Goal: Task Accomplishment & Management: Manage account settings

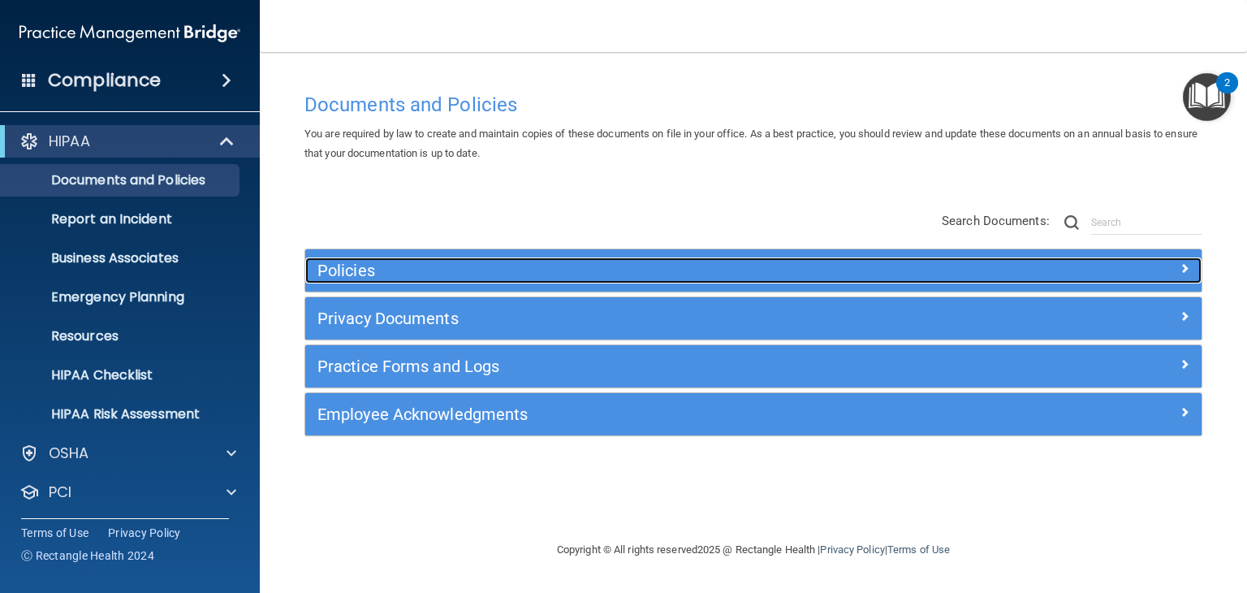
click at [361, 270] on h5 "Policies" at bounding box center [642, 270] width 648 height 18
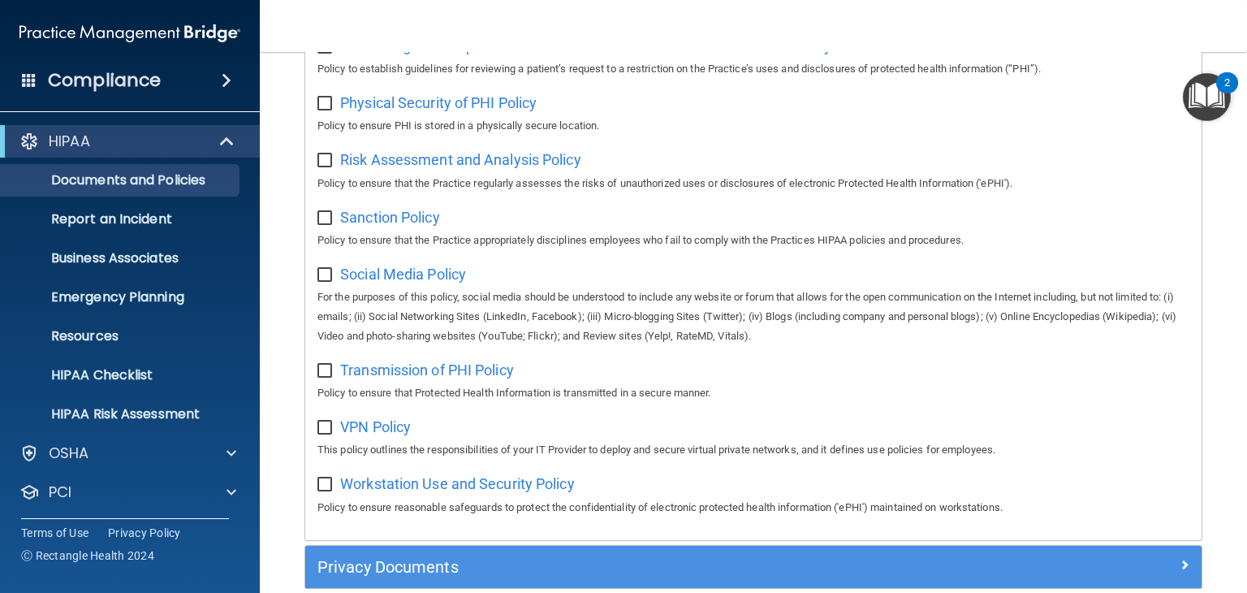
scroll to position [1106, 0]
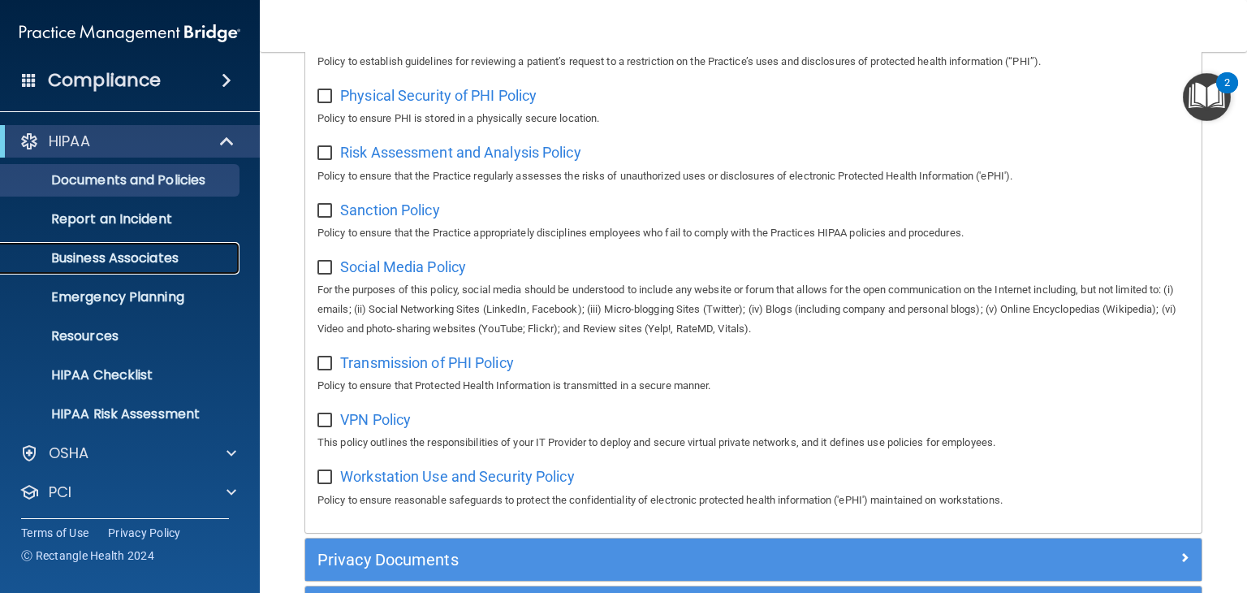
click at [89, 263] on p "Business Associates" at bounding box center [122, 258] width 222 height 16
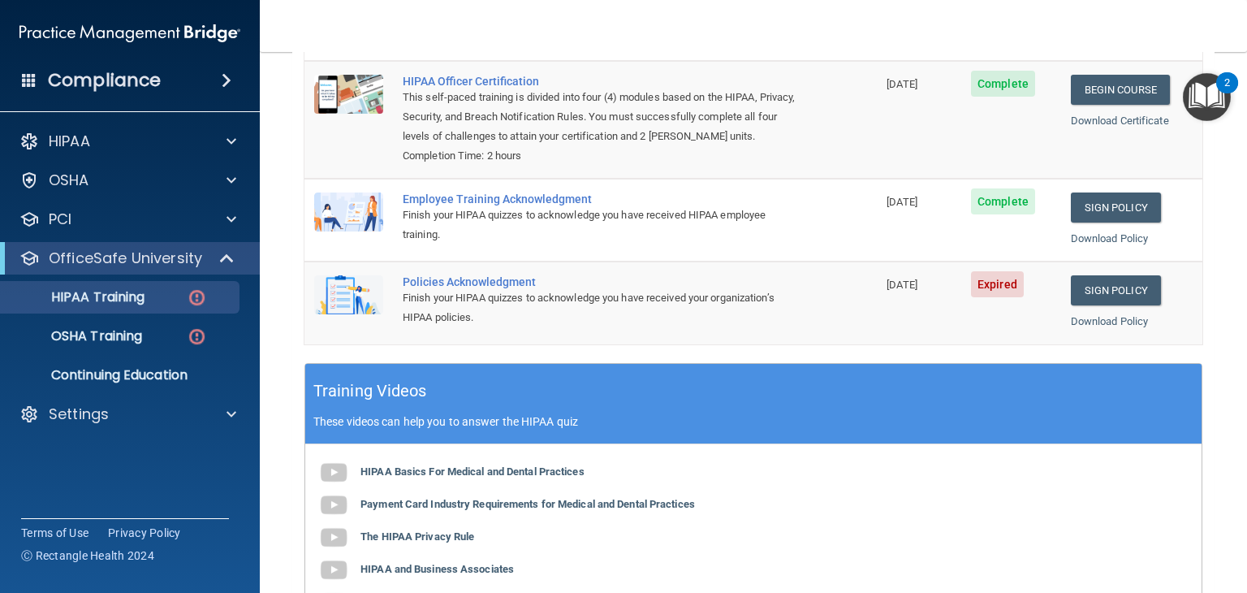
scroll to position [222, 0]
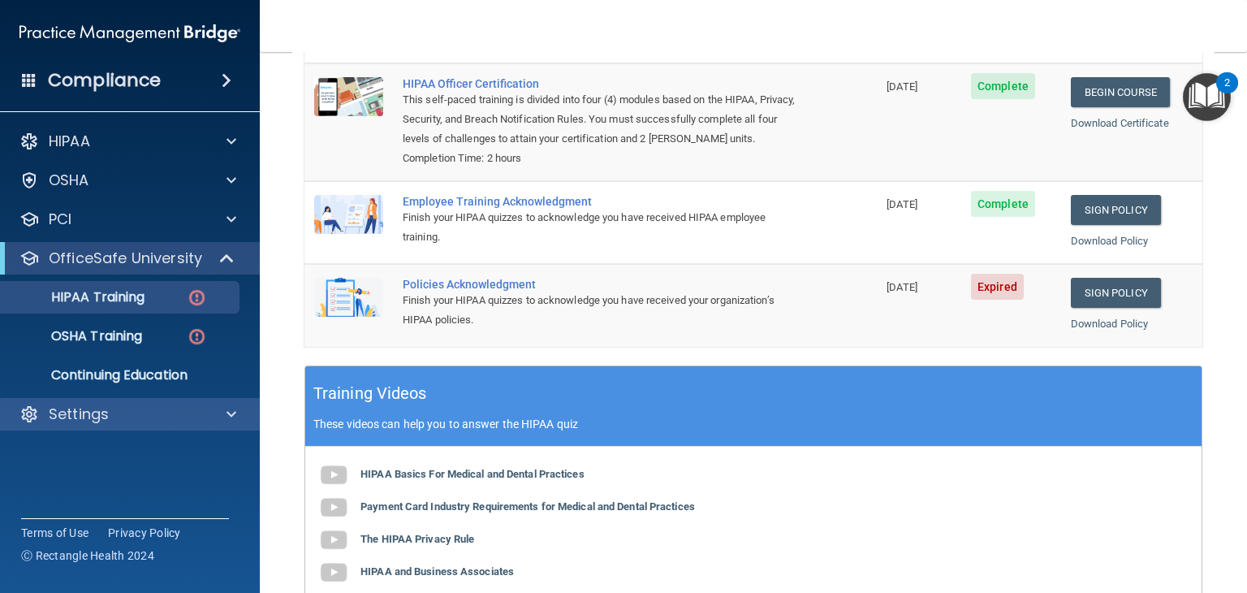
click at [150, 430] on div "Settings" at bounding box center [130, 414] width 261 height 32
click at [140, 422] on div "Settings" at bounding box center [107, 413] width 201 height 19
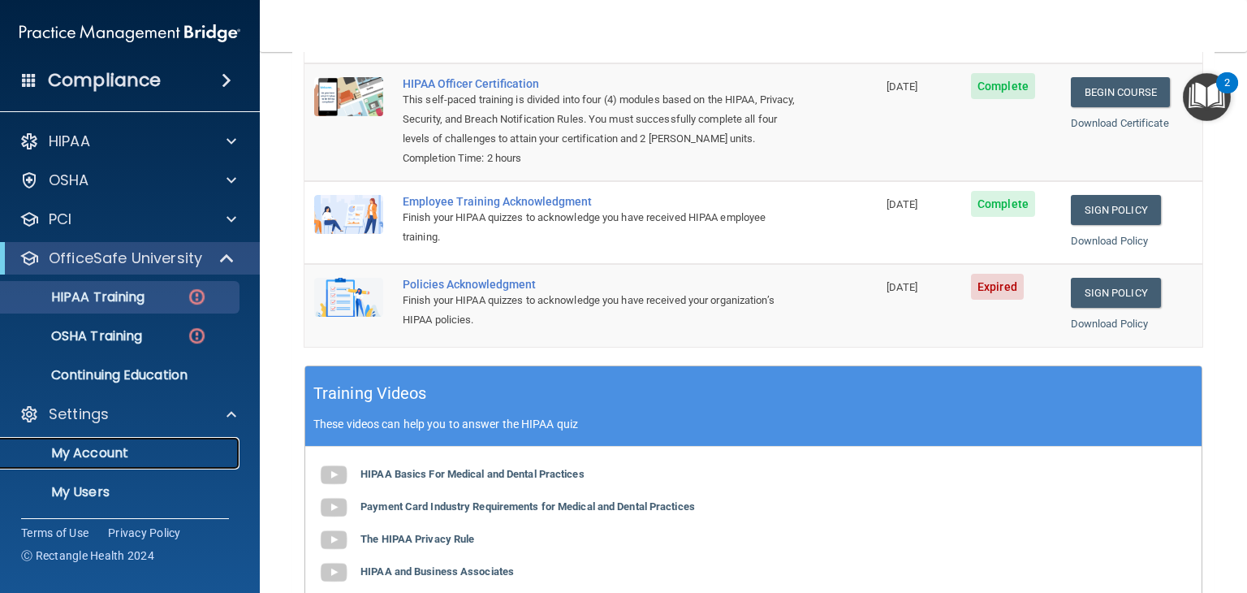
click at [107, 452] on p "My Account" at bounding box center [122, 453] width 222 height 16
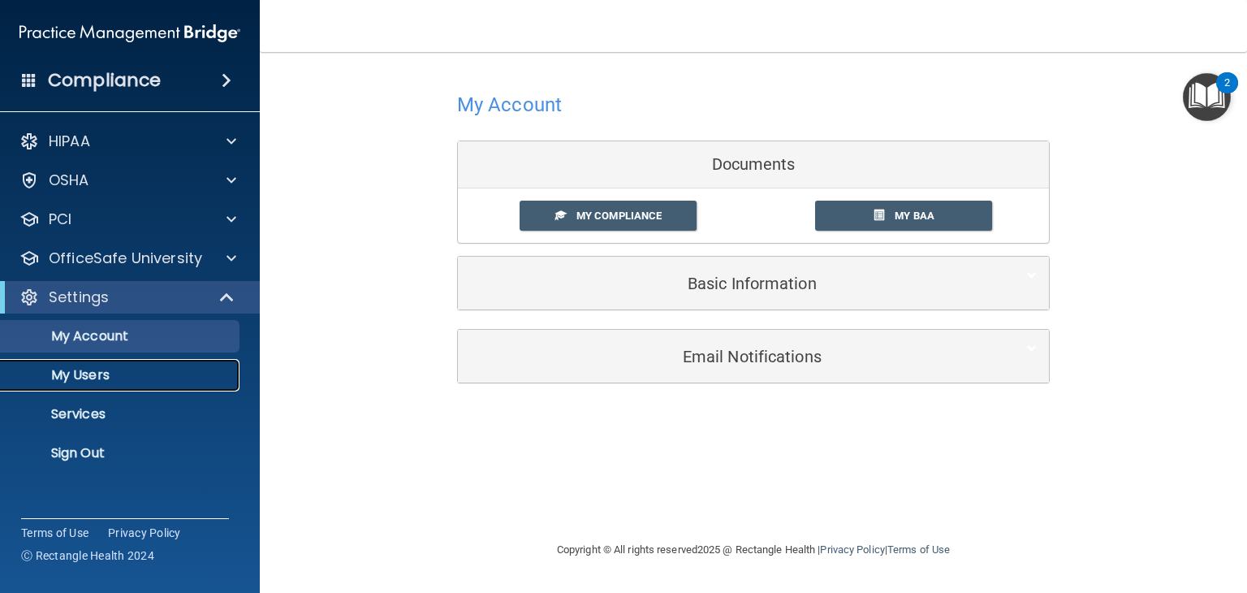
click at [97, 369] on p "My Users" at bounding box center [122, 375] width 222 height 16
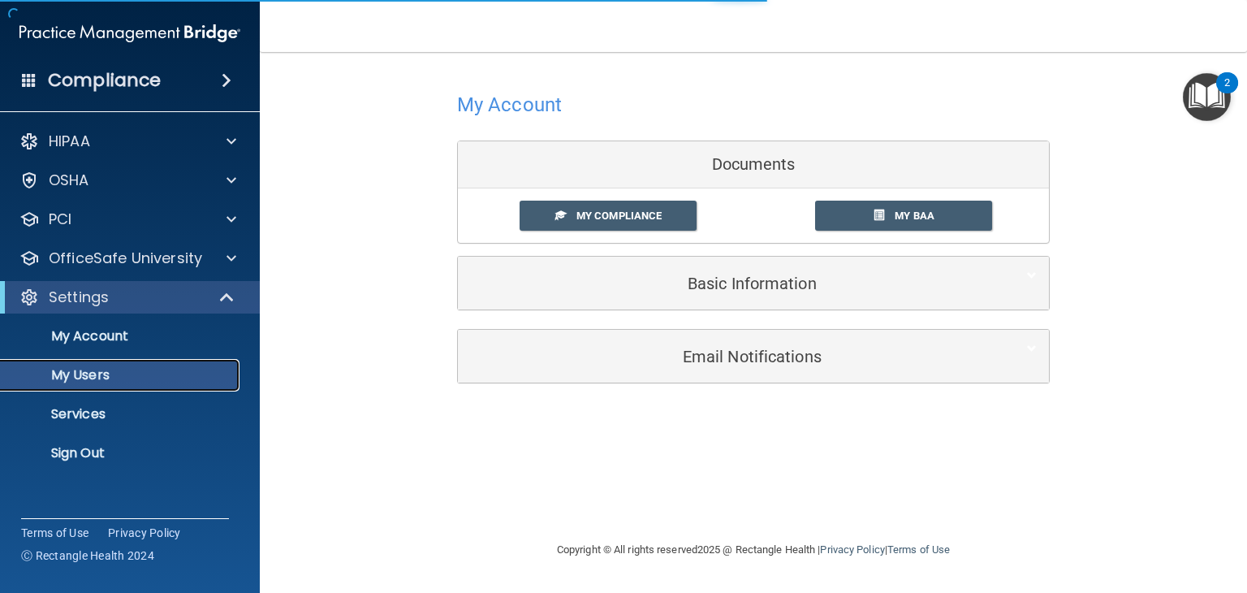
select select "20"
